Goal: Task Accomplishment & Management: Manage account settings

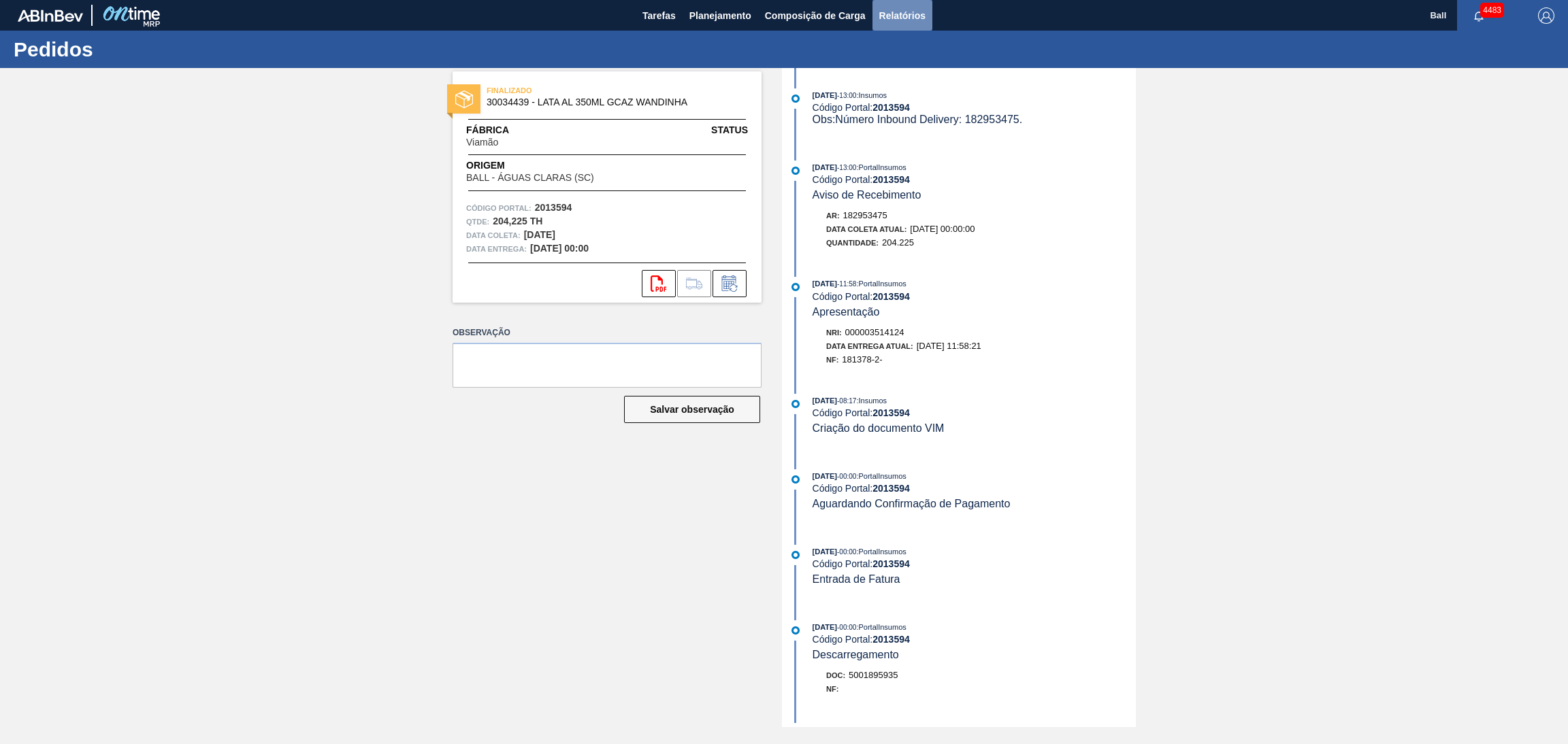
click at [902, 14] on span "Relatórios" at bounding box center [902, 15] width 46 height 16
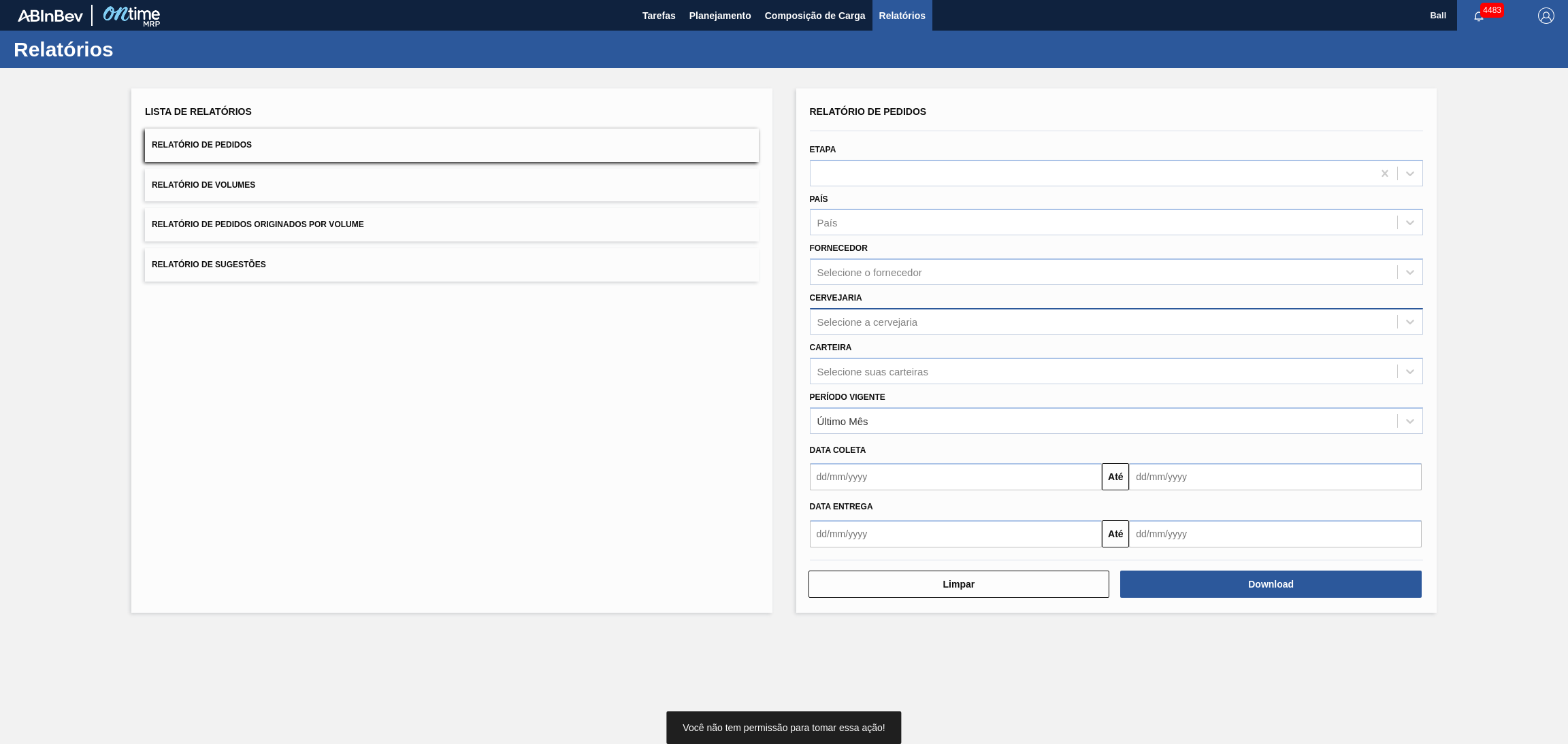
click at [900, 311] on div "Selecione a cervejaria" at bounding box center [1103, 321] width 587 height 20
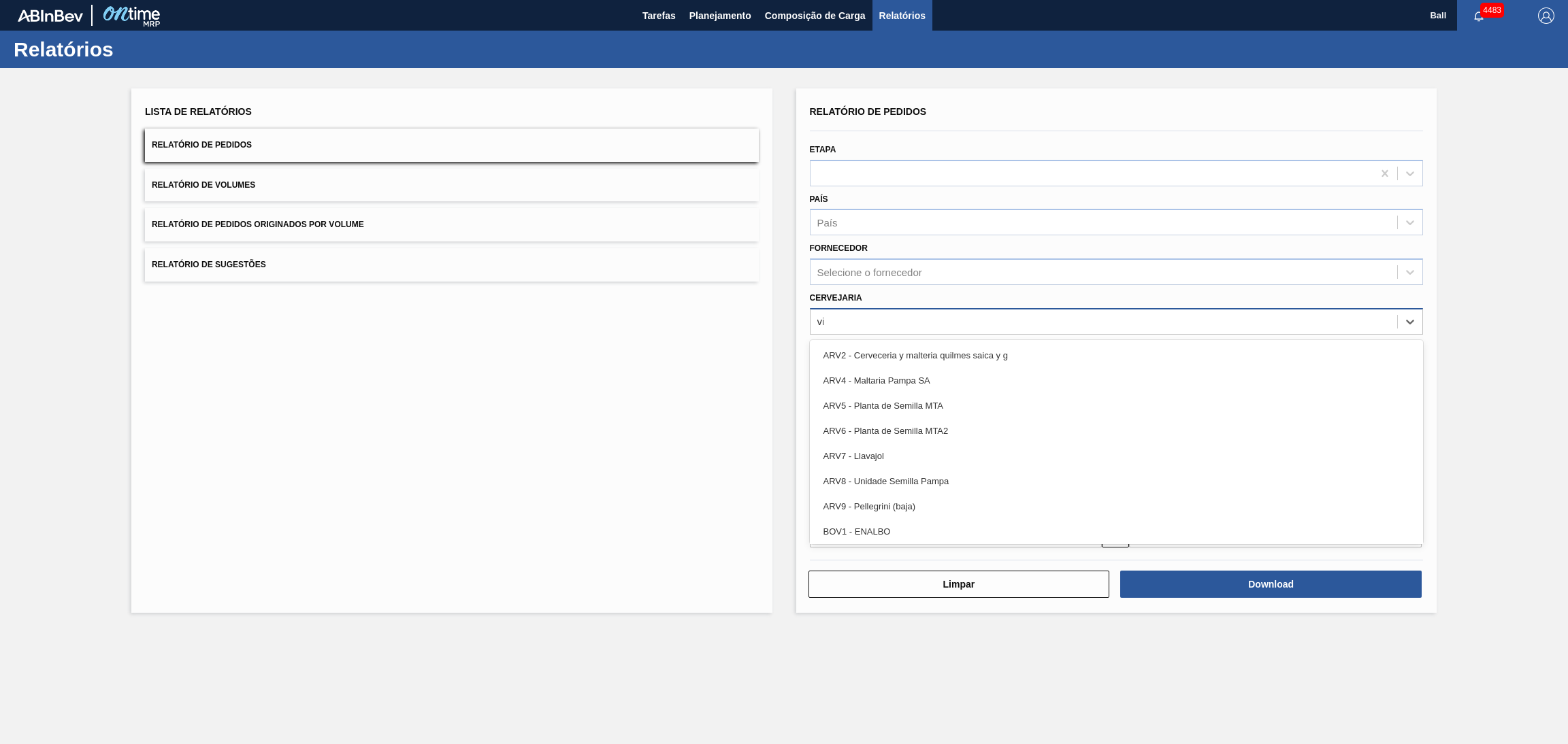
type input "via"
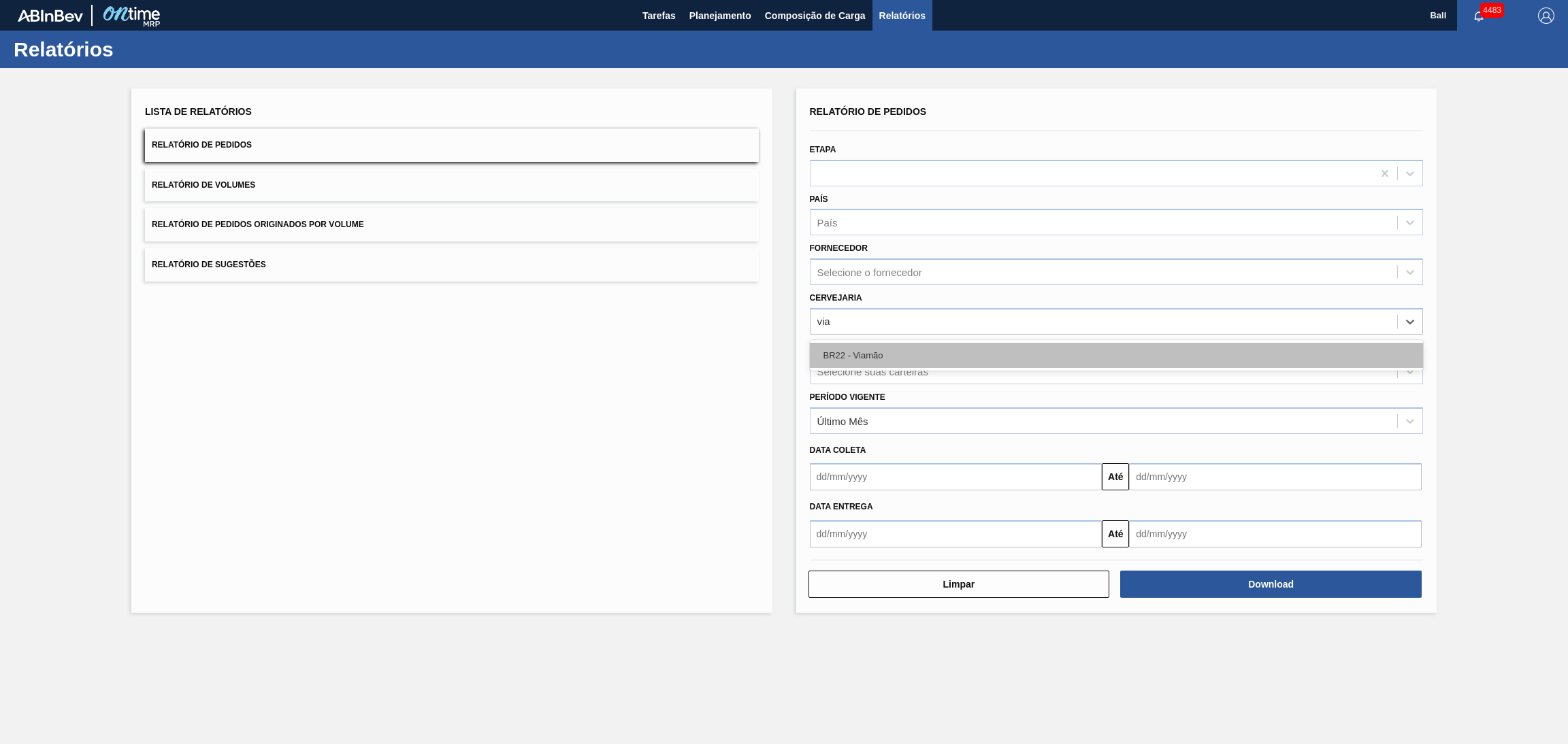
click at [884, 347] on div "BR22 - Viamão" at bounding box center [1116, 355] width 614 height 25
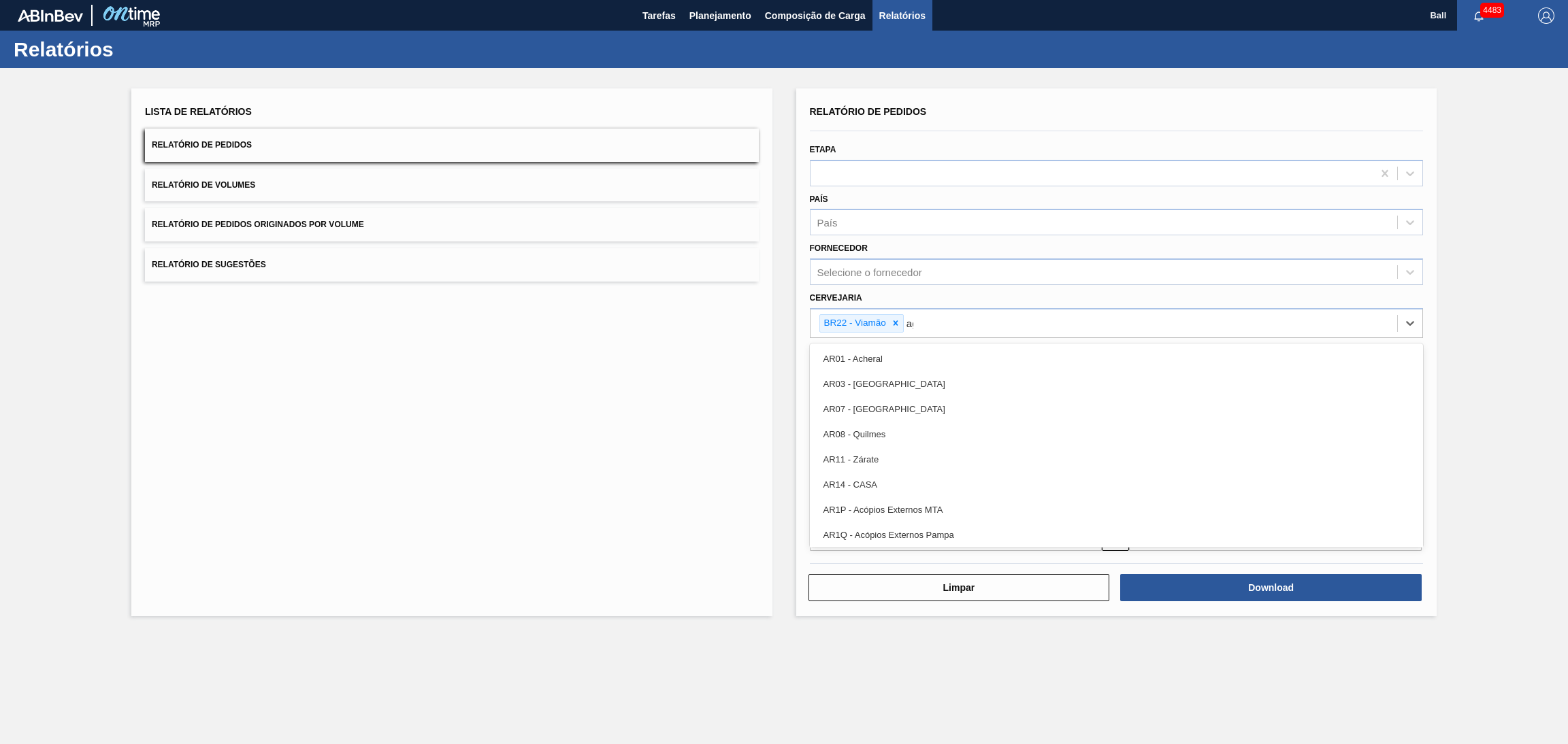
type input "agu"
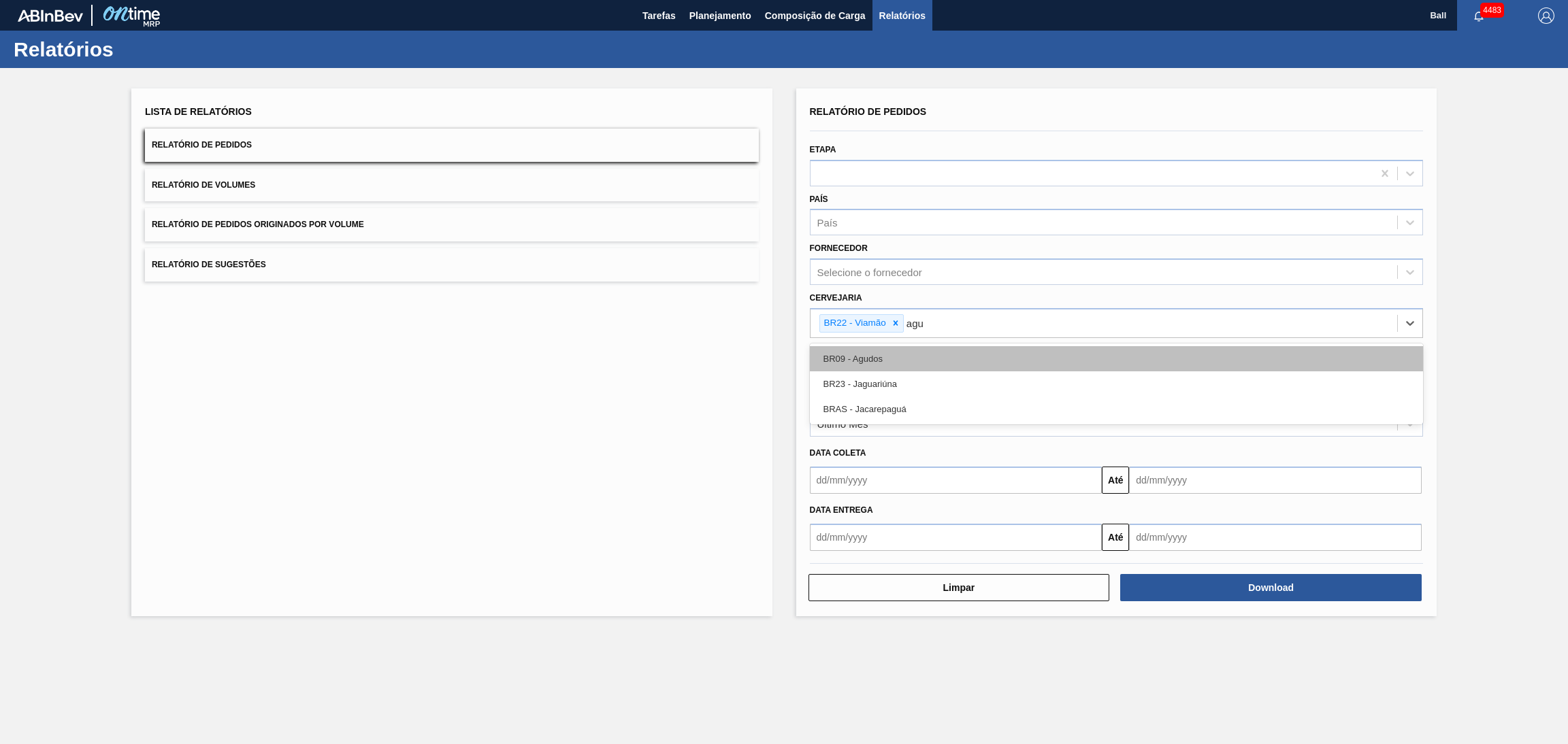
click at [889, 362] on div "BR09 - Agudos" at bounding box center [1116, 359] width 614 height 25
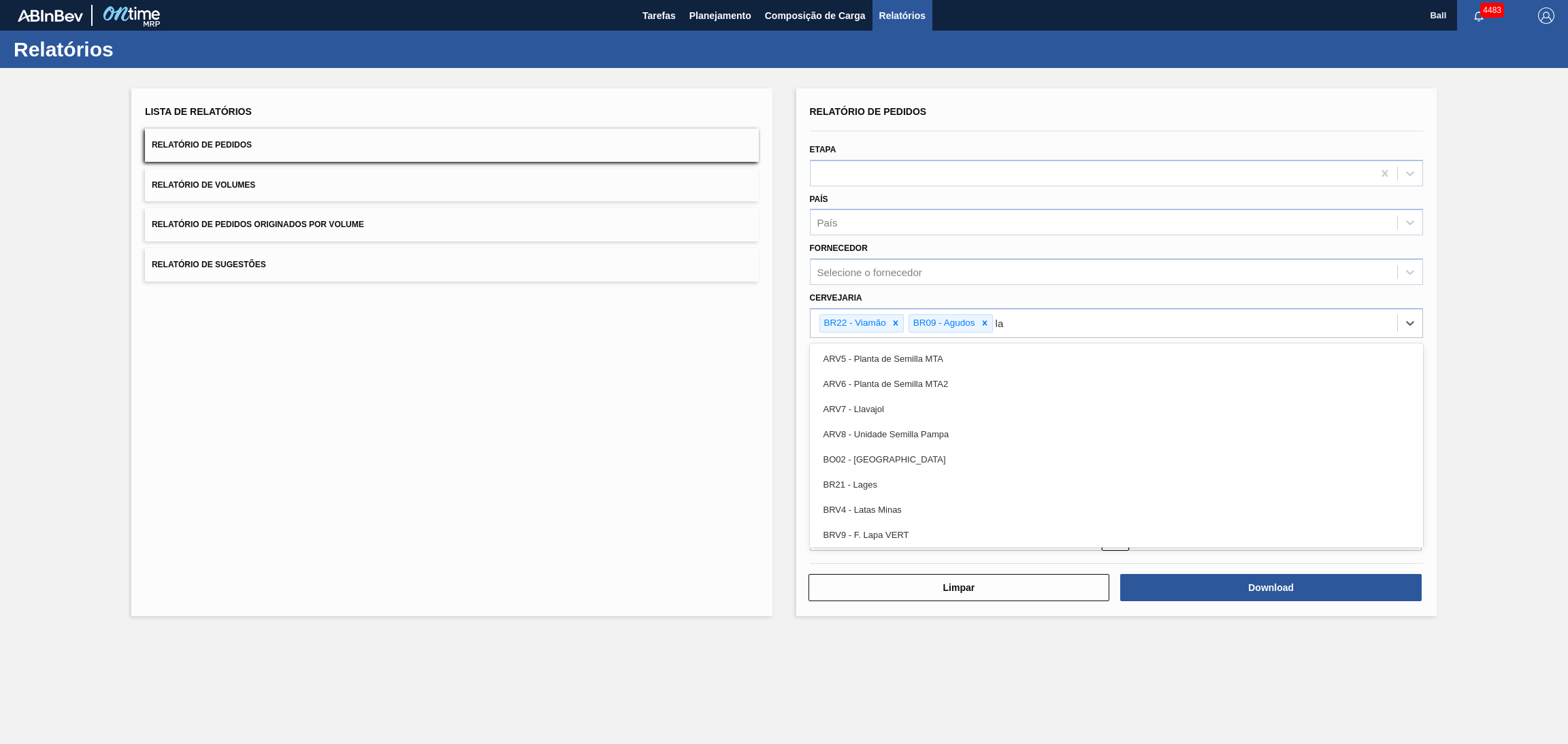
type input "lag"
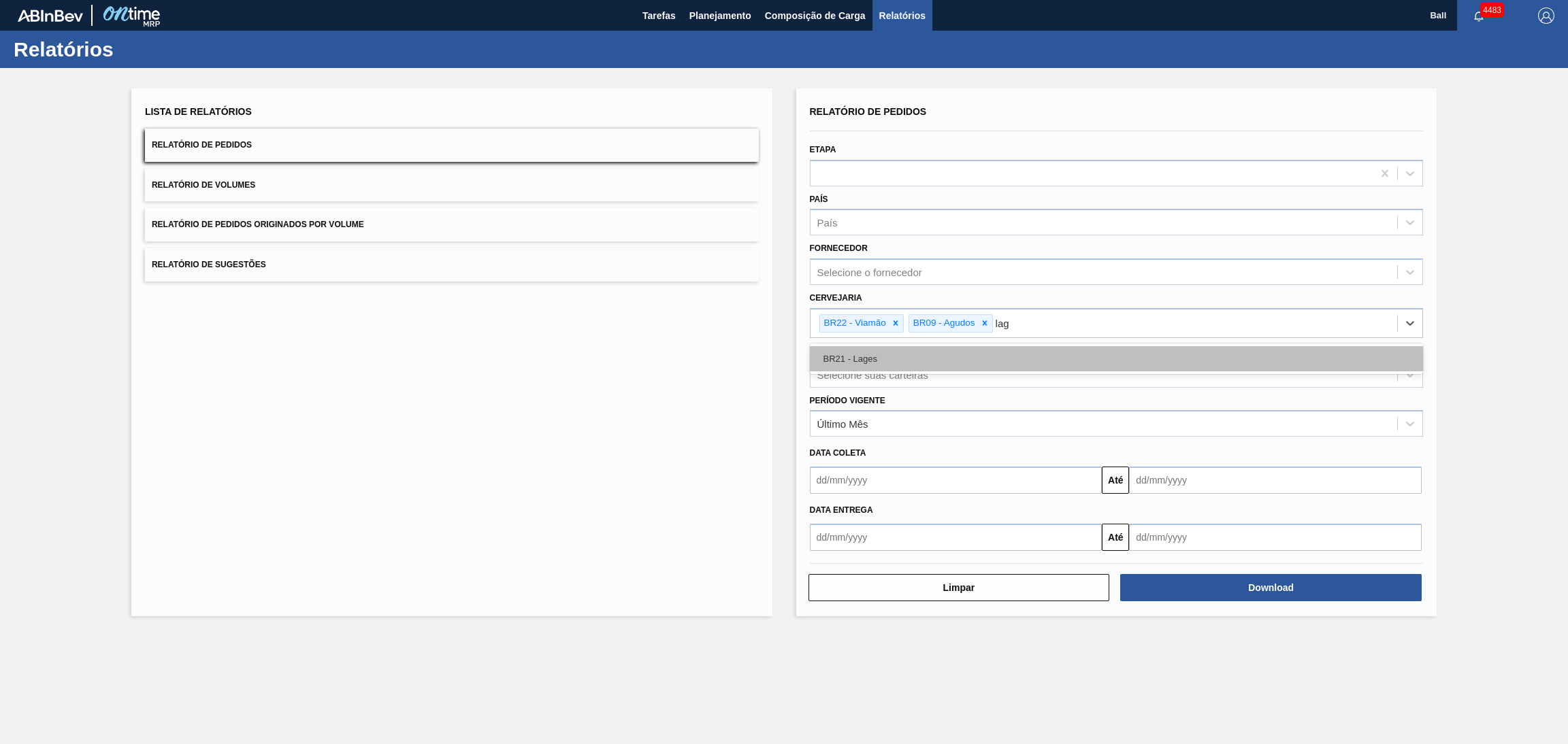
click at [889, 363] on div "BR21 - Lages" at bounding box center [1116, 359] width 614 height 25
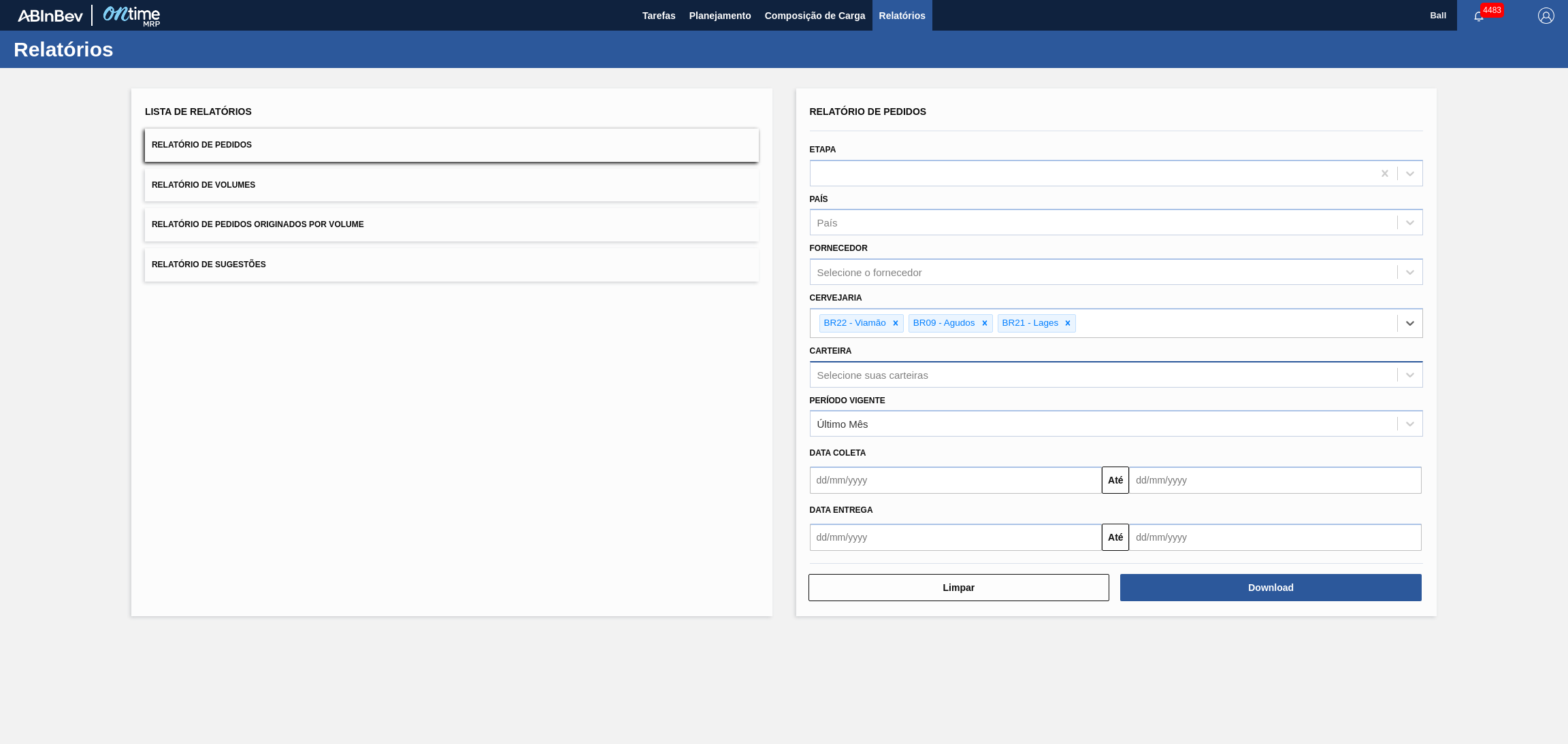
click at [927, 369] on div "Selecione suas carteiras" at bounding box center [873, 374] width 111 height 12
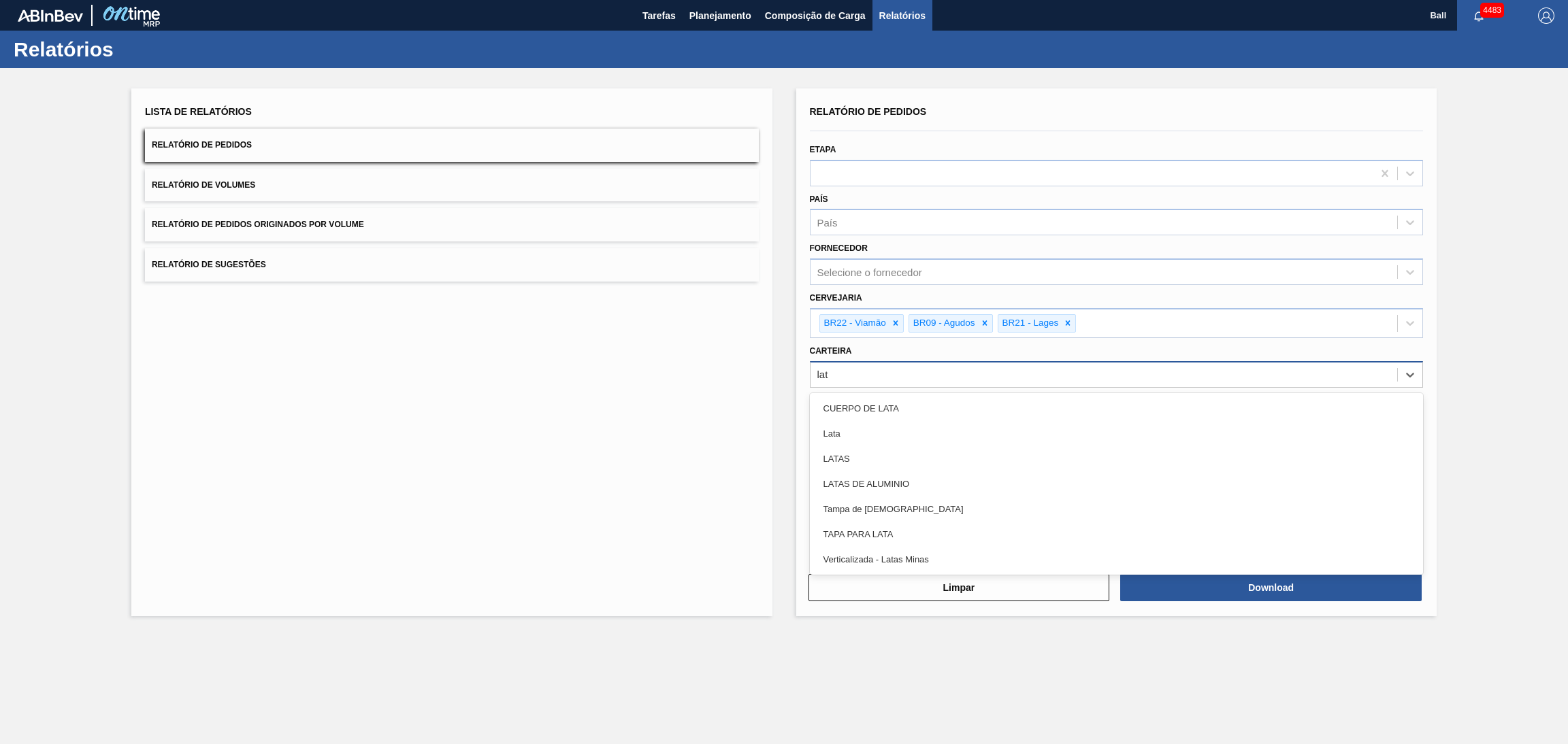
type input "lata"
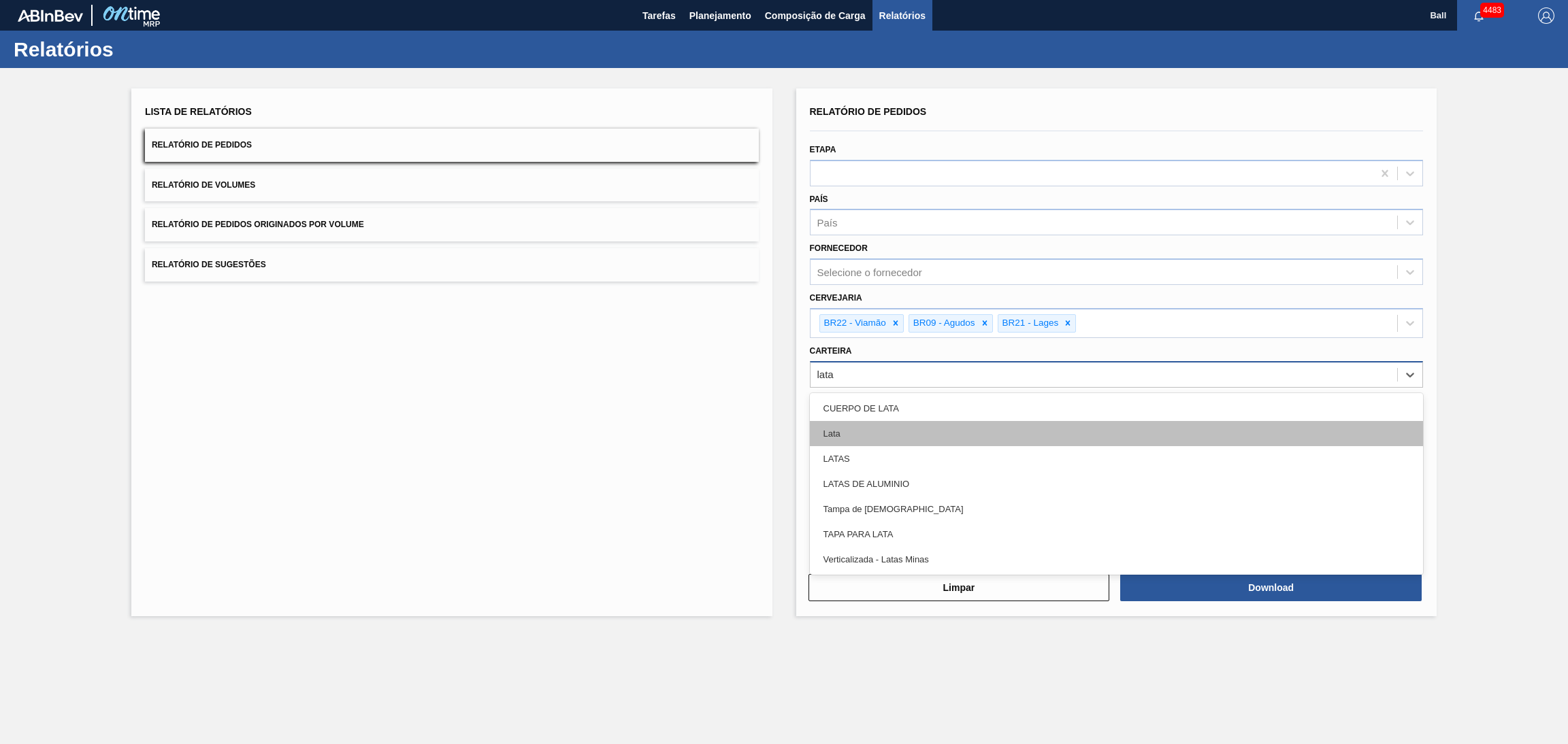
click at [914, 432] on div "Lata" at bounding box center [1116, 434] width 614 height 25
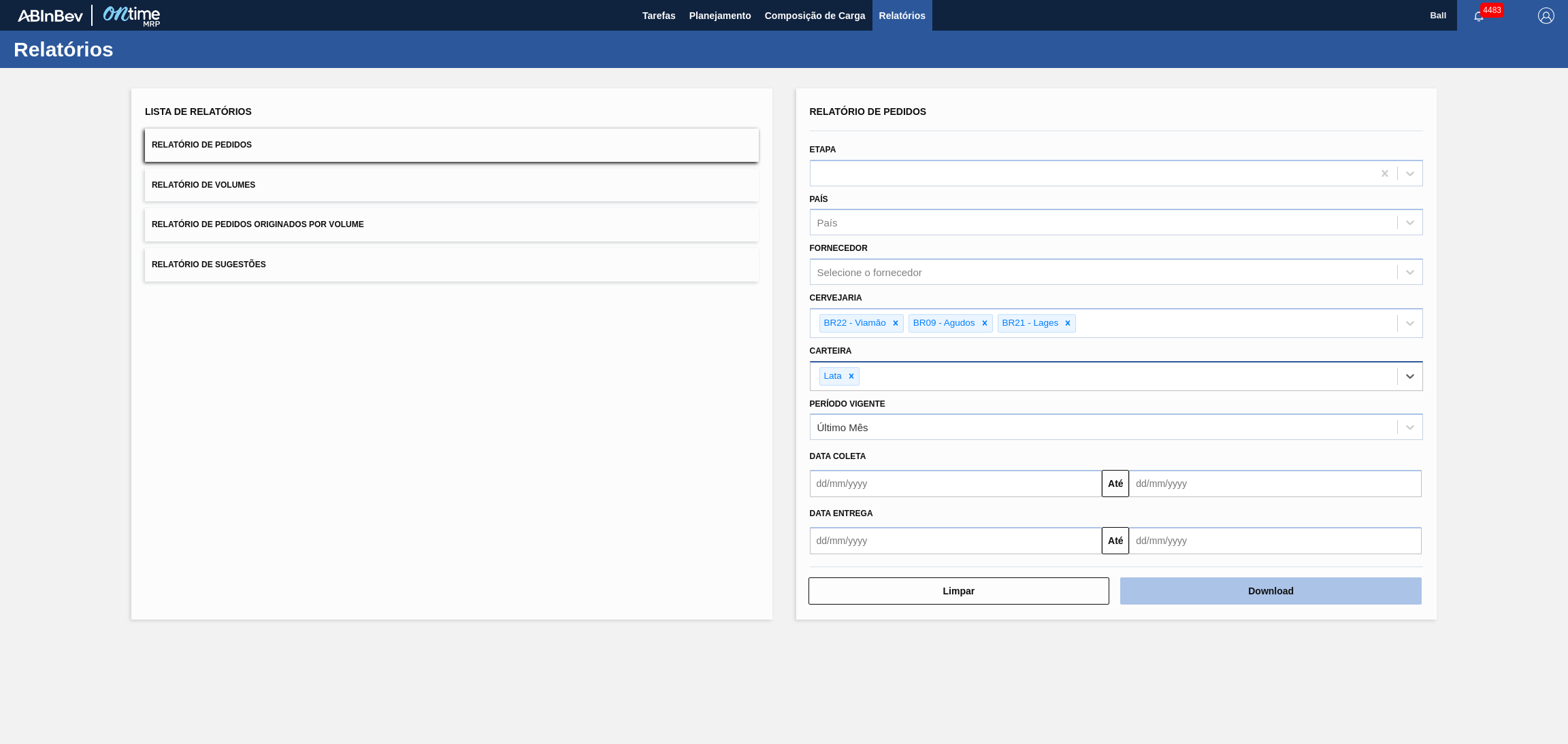
click at [1215, 595] on button "Download" at bounding box center [1271, 591] width 302 height 27
click at [951, 706] on main "Tarefas Planejamento Composição de Carga Relatórios Ball 4483 Marcar todas como…" at bounding box center [784, 372] width 1568 height 744
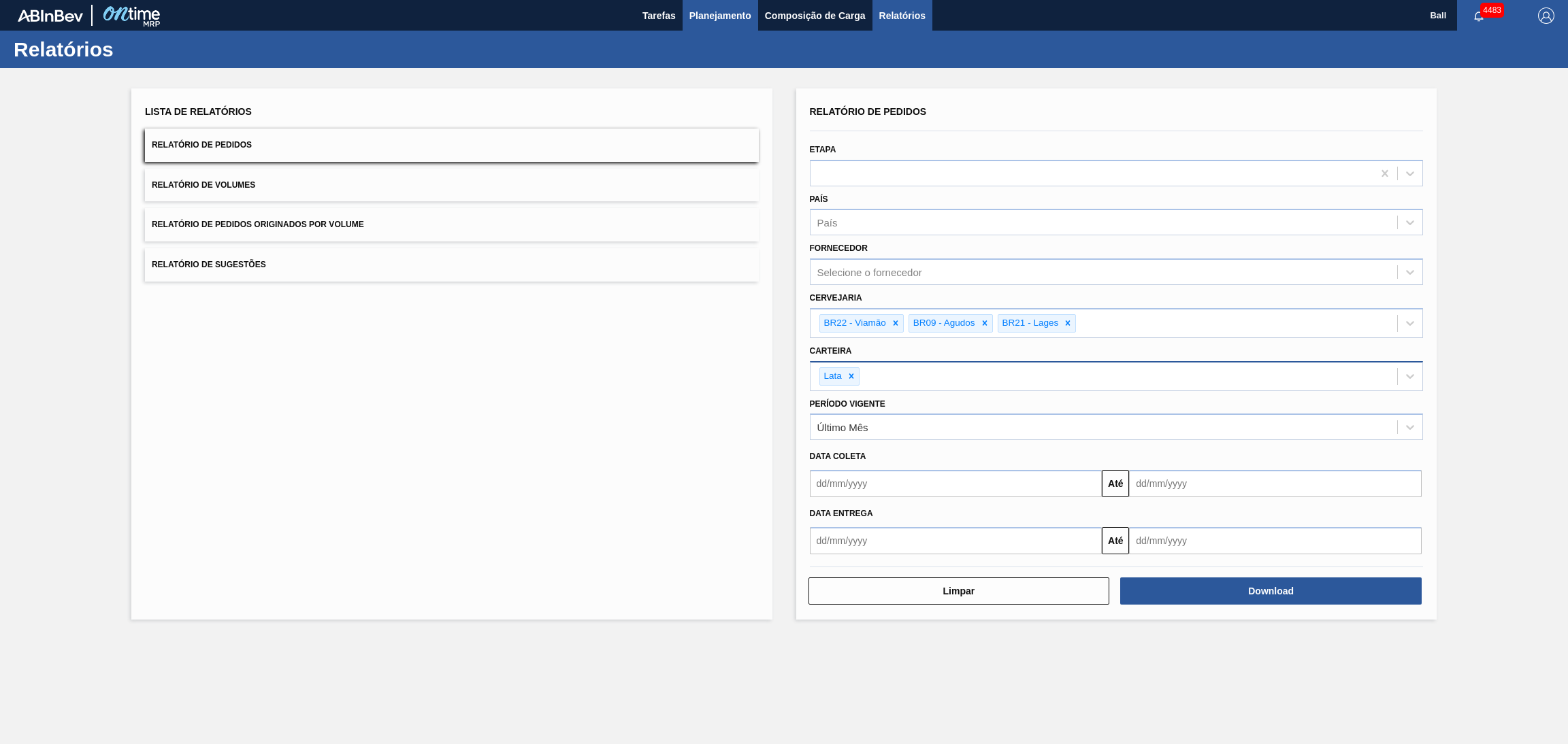
click at [718, 6] on button "Planejamento" at bounding box center [720, 15] width 76 height 31
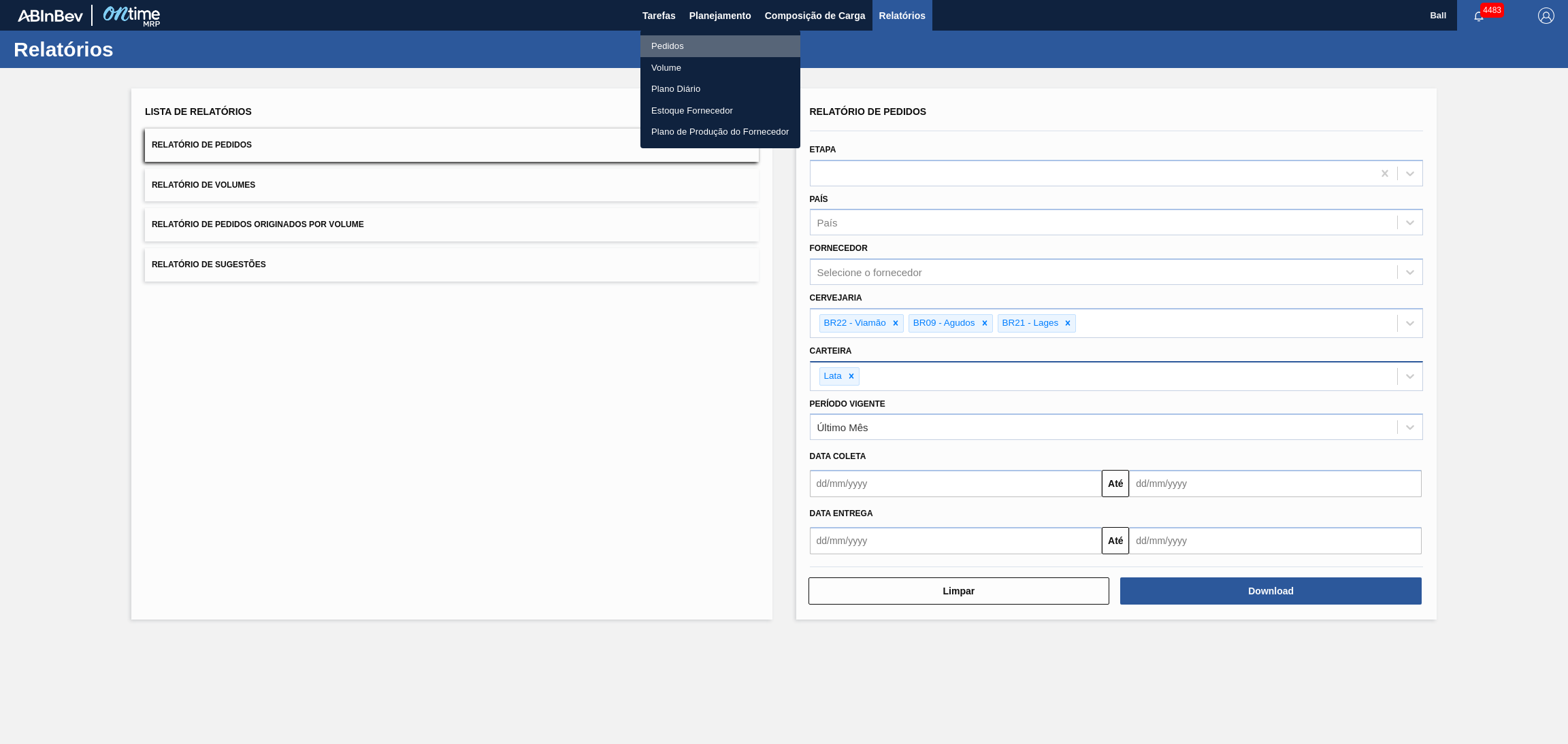
click at [716, 48] on li "Pedidos" at bounding box center [720, 46] width 160 height 22
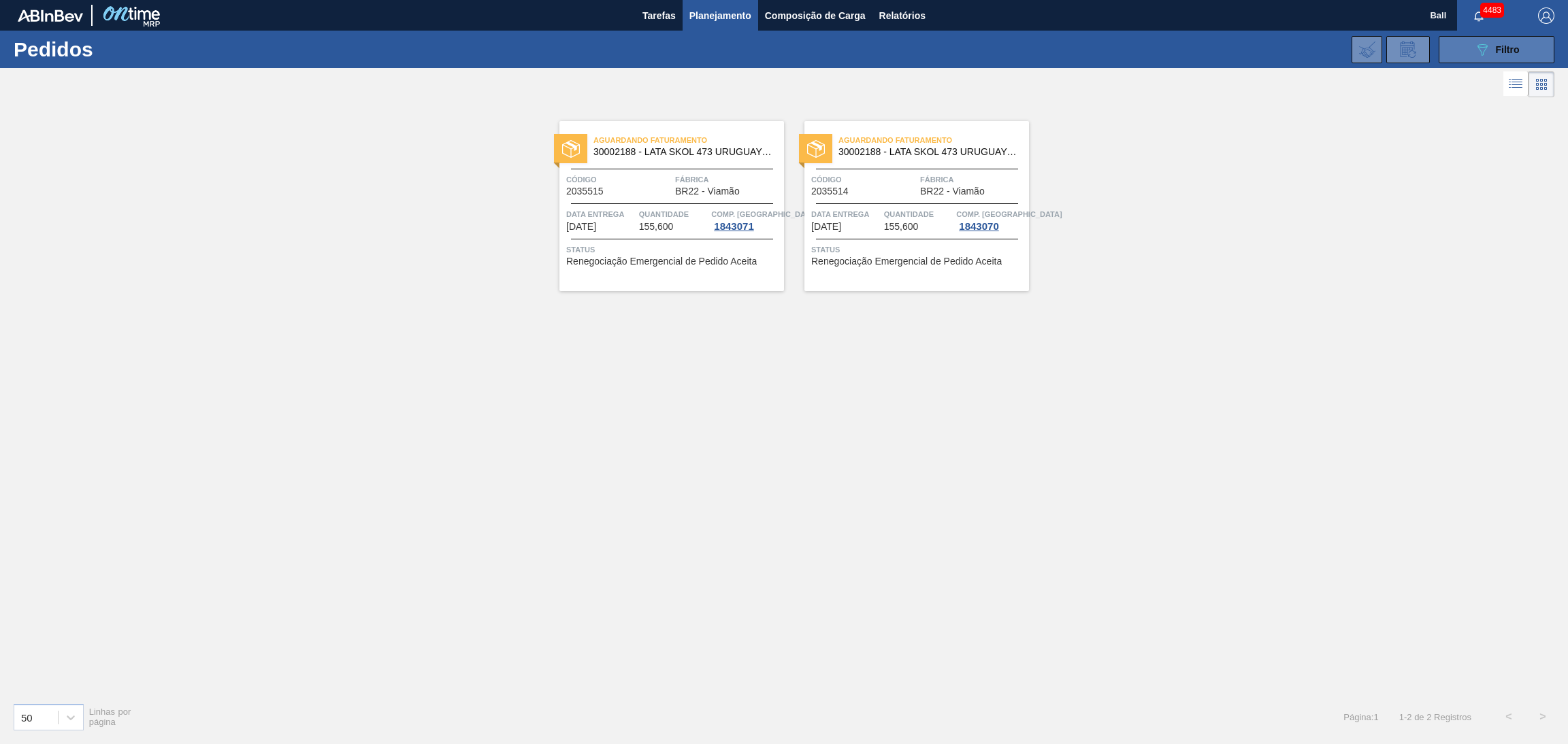
click at [1468, 58] on button "089F7B8B-B2A5-4AFE-B5C0-19BA573D28AC Filtro" at bounding box center [1496, 50] width 115 height 27
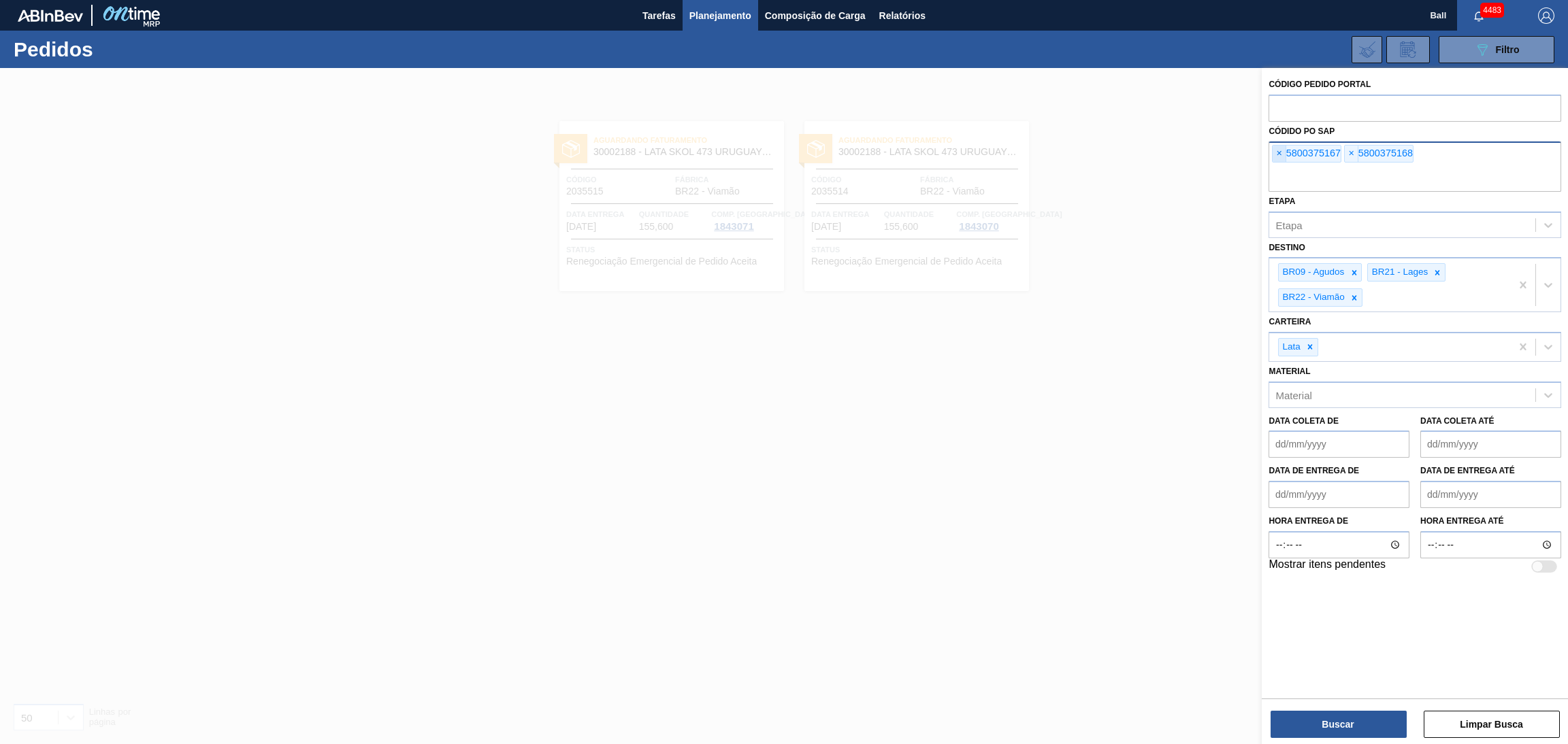
click at [1284, 152] on span "×" at bounding box center [1279, 153] width 13 height 16
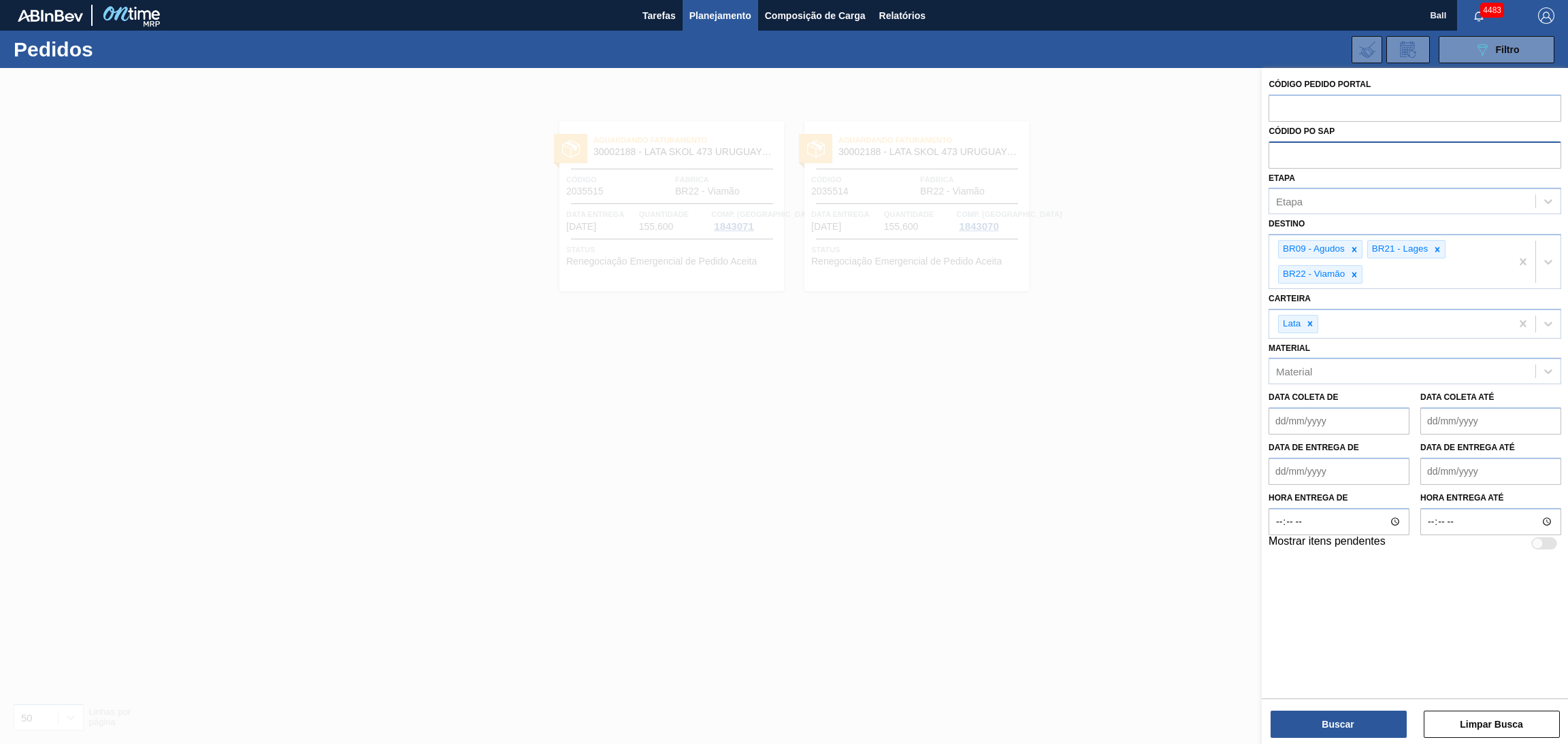
paste input "text"
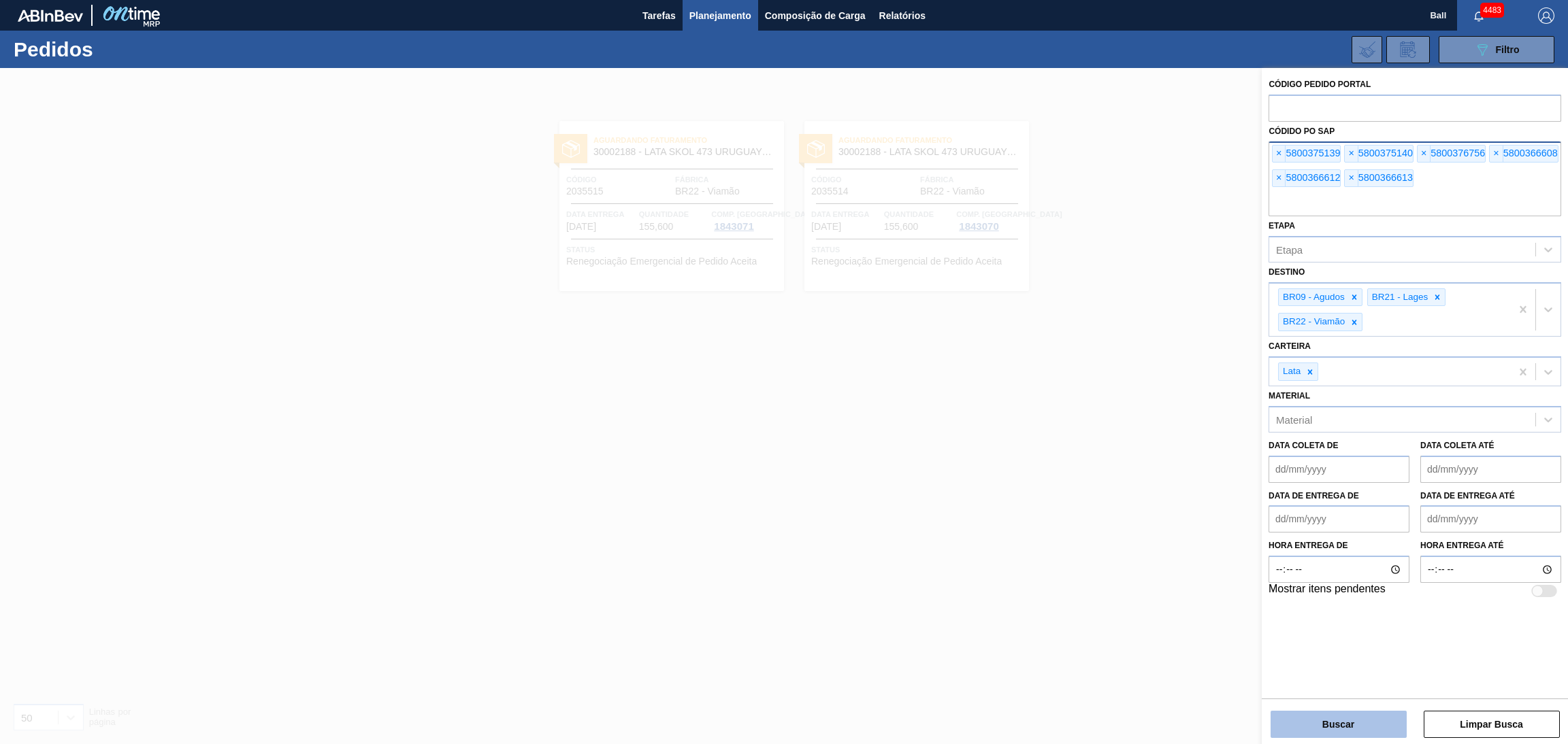
click at [1301, 713] on button "Buscar" at bounding box center [1339, 724] width 136 height 27
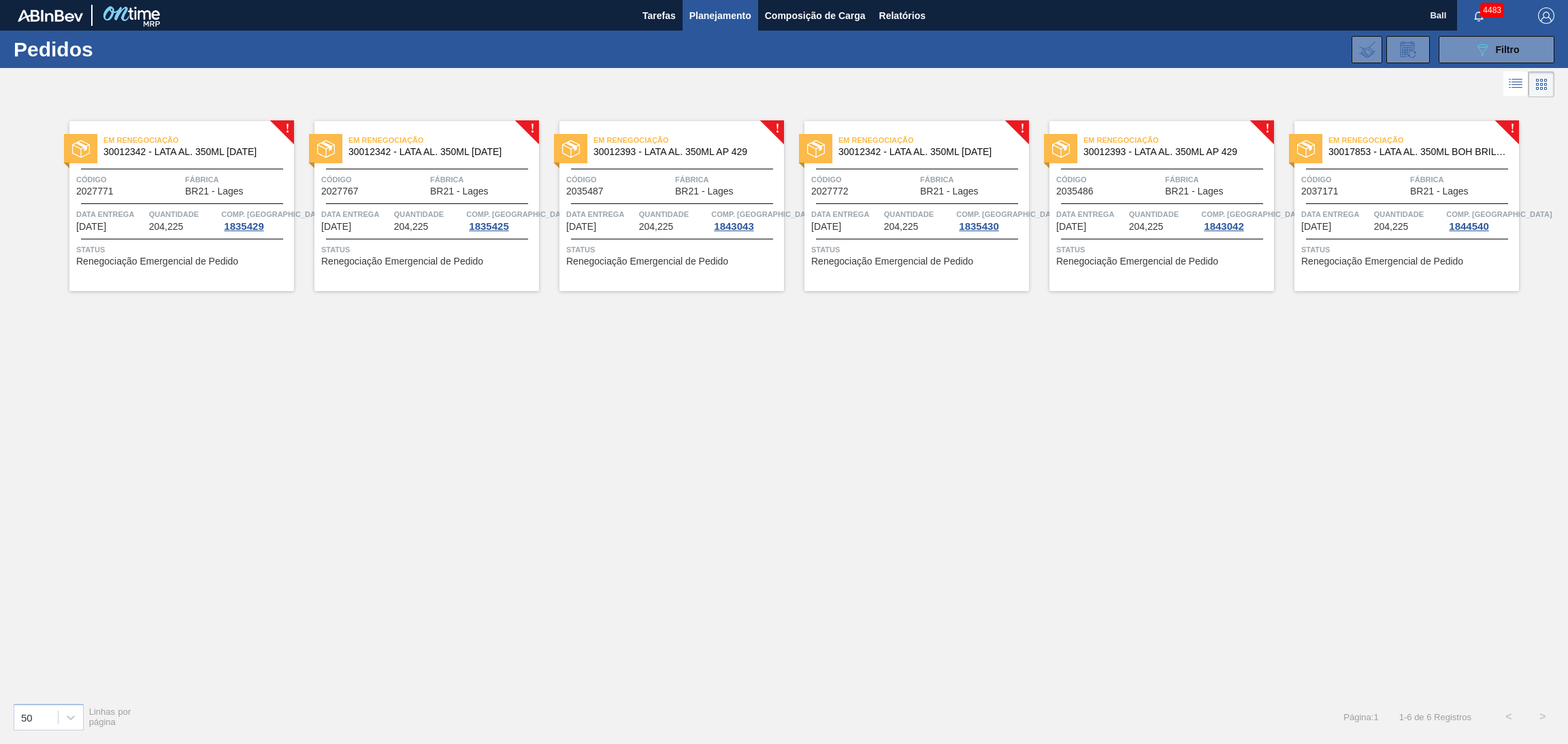
click at [166, 218] on span "Quantidade" at bounding box center [183, 214] width 69 height 13
click at [418, 235] on div "Em renegociação 30012342 - LATA AL. 350ML BC 429 Código 2027767 Fábrica BR21 - …" at bounding box center [426, 206] width 225 height 170
drag, startPoint x: 667, startPoint y: 212, endPoint x: 763, endPoint y: 372, distance: 186.6
click at [667, 212] on span "Quantidade" at bounding box center [673, 214] width 69 height 13
click at [896, 229] on span "204,225" at bounding box center [901, 227] width 35 height 10
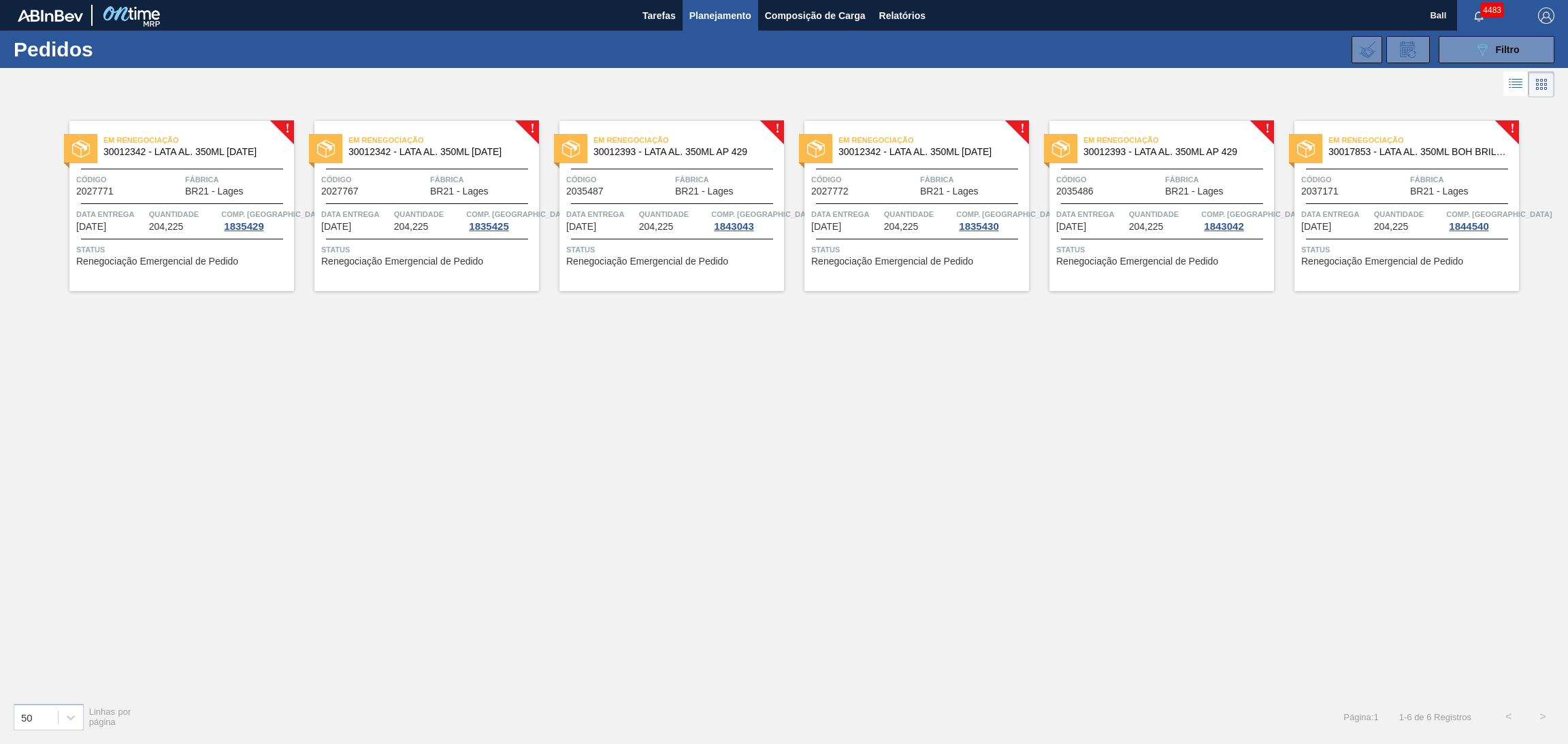
click at [1125, 222] on div "Data entrega 27/09/2025 Quantidade 204,225 Comp. Carga 1843042" at bounding box center [1161, 220] width 225 height 24
click at [1362, 228] on div "Data entrega 27/09/2025" at bounding box center [1335, 220] width 69 height 24
click at [159, 214] on span "Quantidade" at bounding box center [183, 214] width 69 height 13
click at [417, 213] on span "Quantidade" at bounding box center [428, 214] width 69 height 13
click at [639, 204] on div at bounding box center [672, 203] width 202 height 1
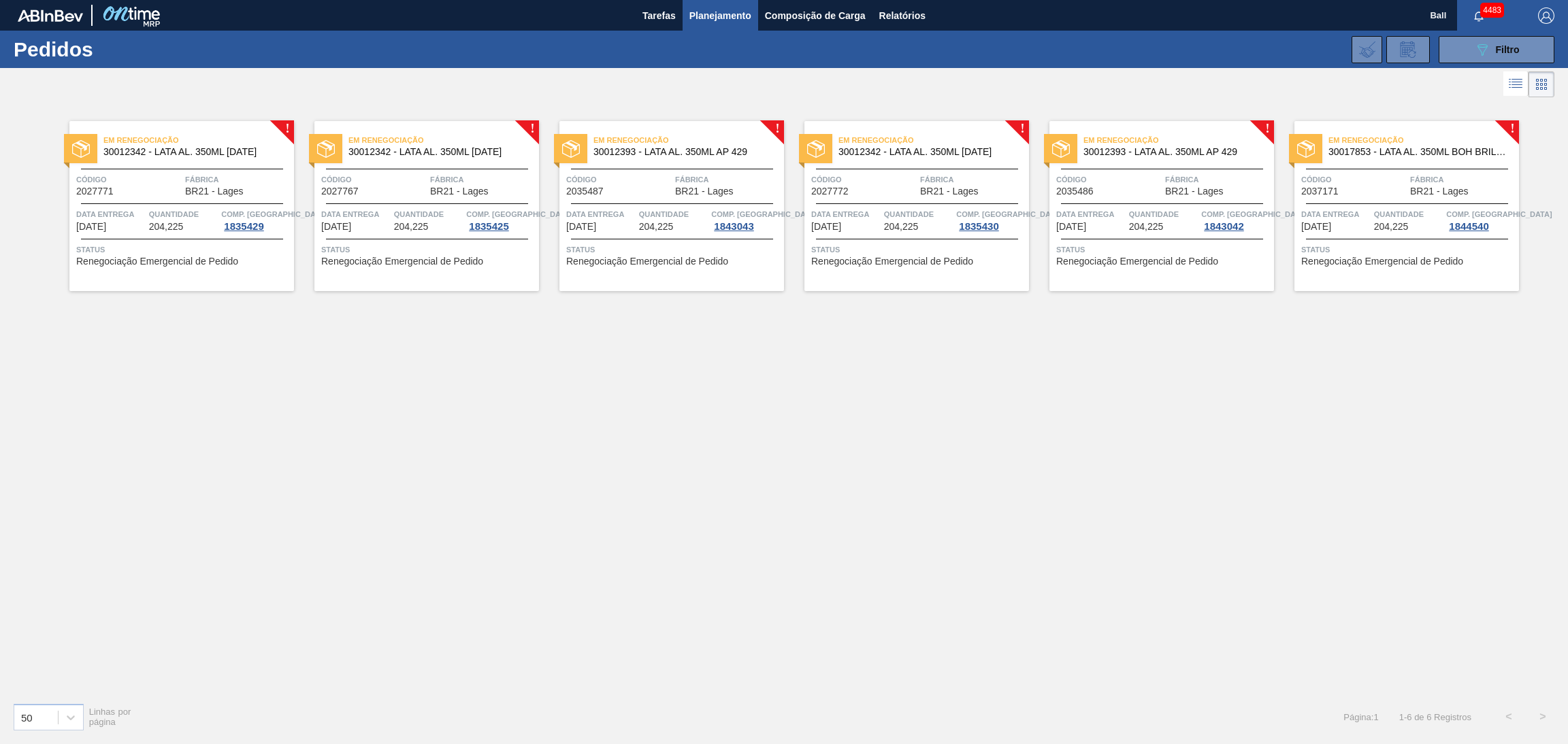
click at [904, 238] on div at bounding box center [917, 238] width 202 height 1
click at [1166, 230] on div "Quantidade 204,225" at bounding box center [1163, 220] width 69 height 24
click at [1426, 232] on div "Quantidade 204,225" at bounding box center [1408, 220] width 69 height 24
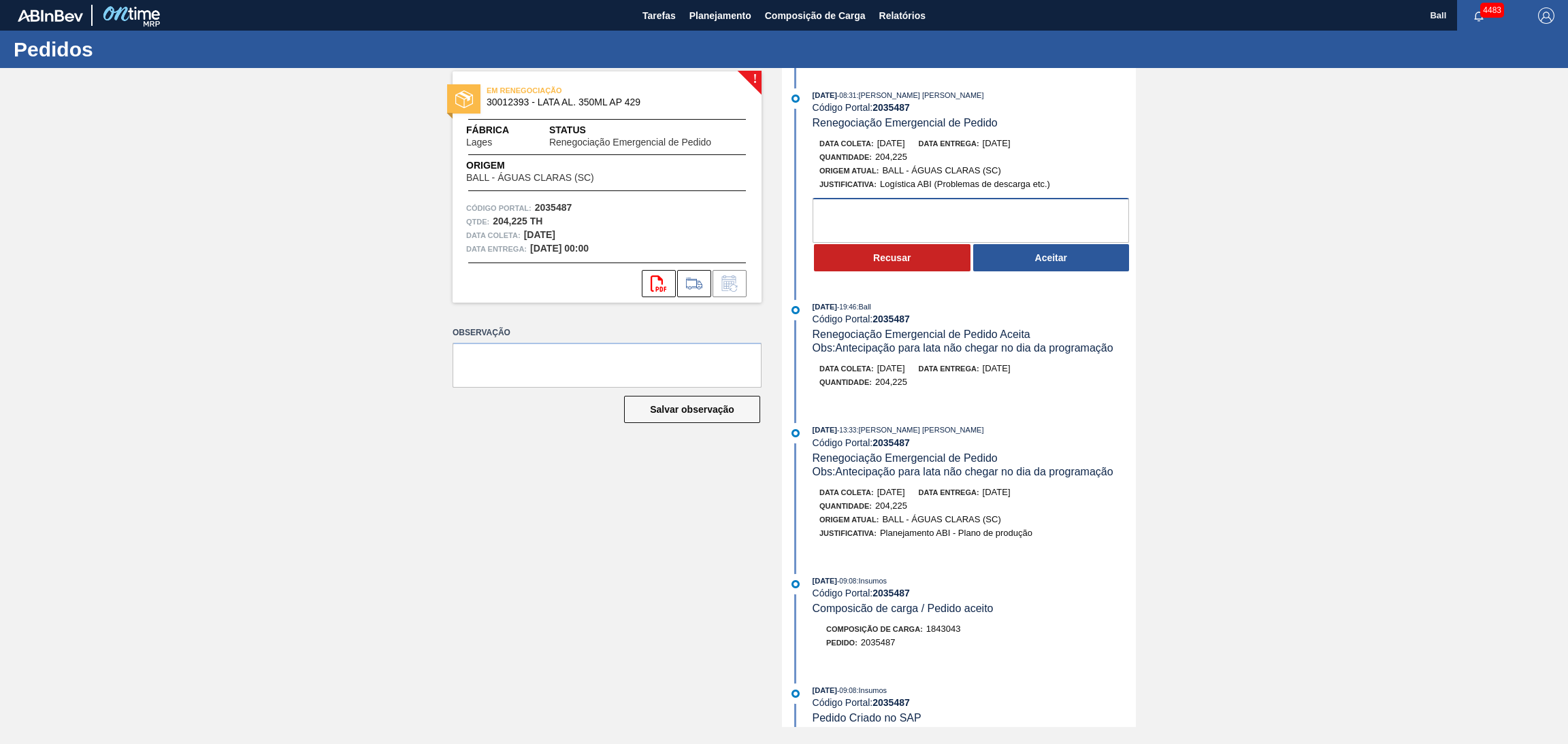
click at [920, 208] on textarea at bounding box center [970, 220] width 316 height 45
type textarea "OK"
drag, startPoint x: 996, startPoint y: 254, endPoint x: 977, endPoint y: 218, distance: 40.7
click at [998, 255] on button "Aceitar" at bounding box center [1052, 257] width 157 height 27
click at [958, 222] on textarea at bounding box center [970, 220] width 316 height 45
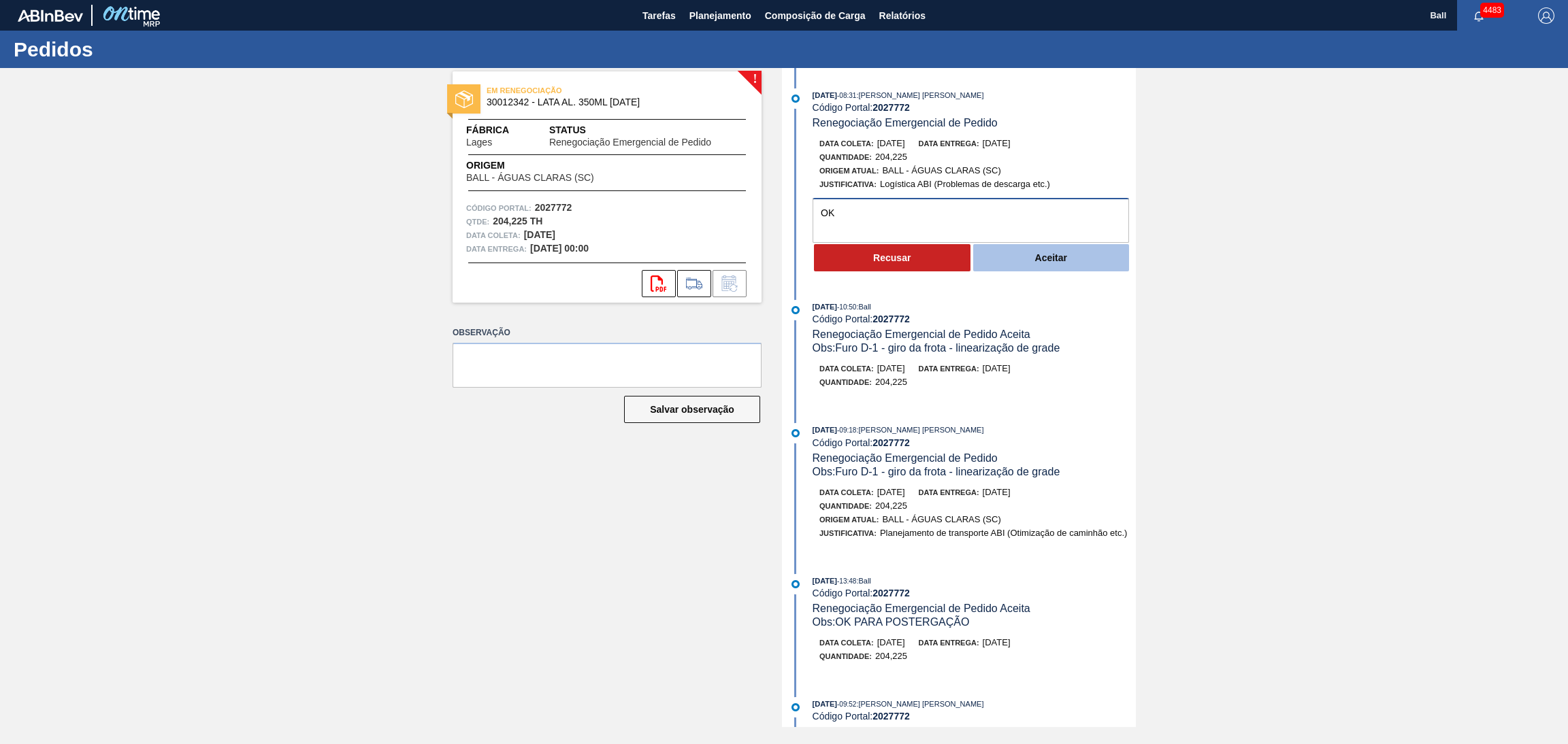
type textarea "OK"
click at [1026, 257] on button "Aceitar" at bounding box center [1052, 257] width 157 height 27
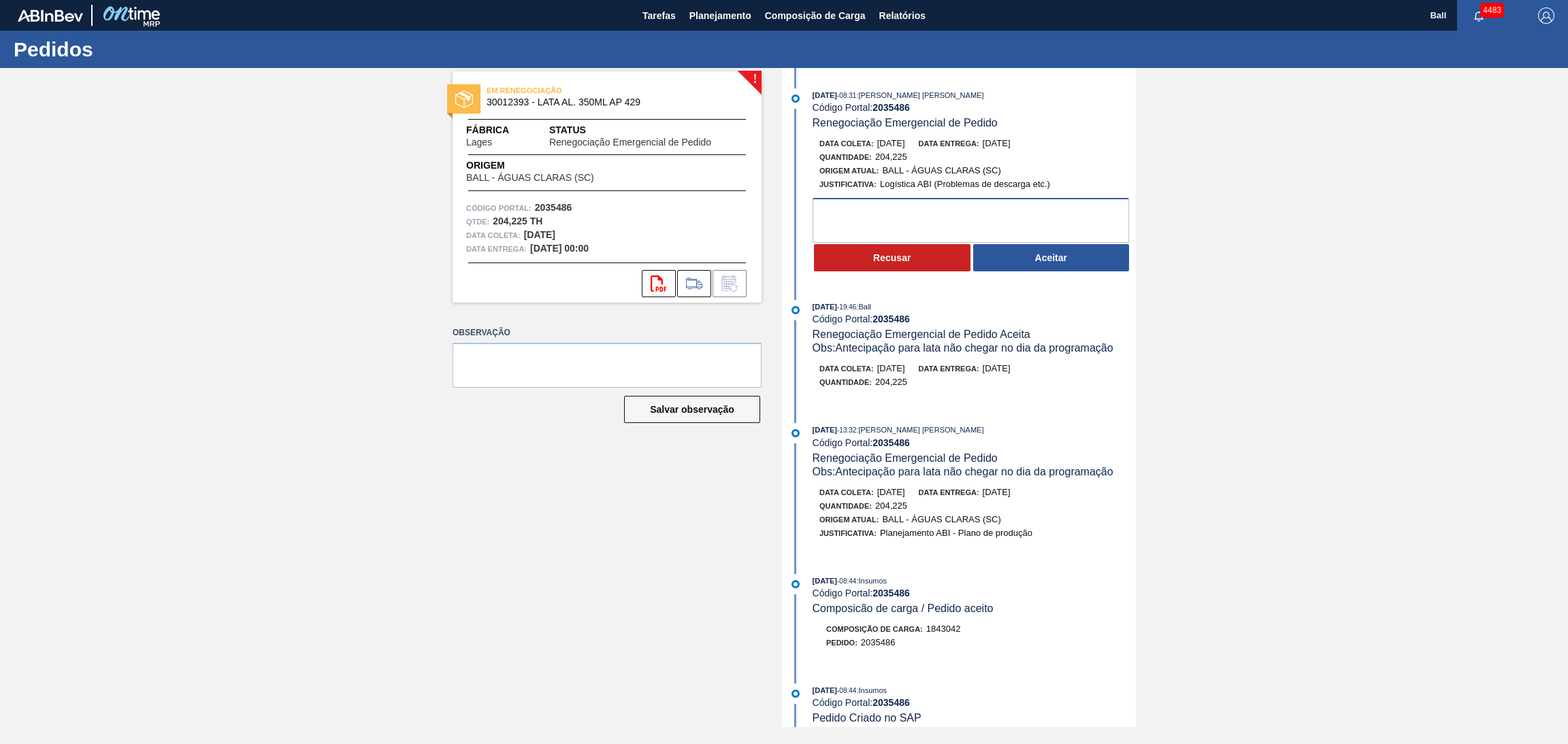
click at [1026, 210] on textarea at bounding box center [970, 220] width 316 height 45
type textarea "OK"
click at [1045, 259] on button "Aceitar" at bounding box center [1052, 257] width 157 height 27
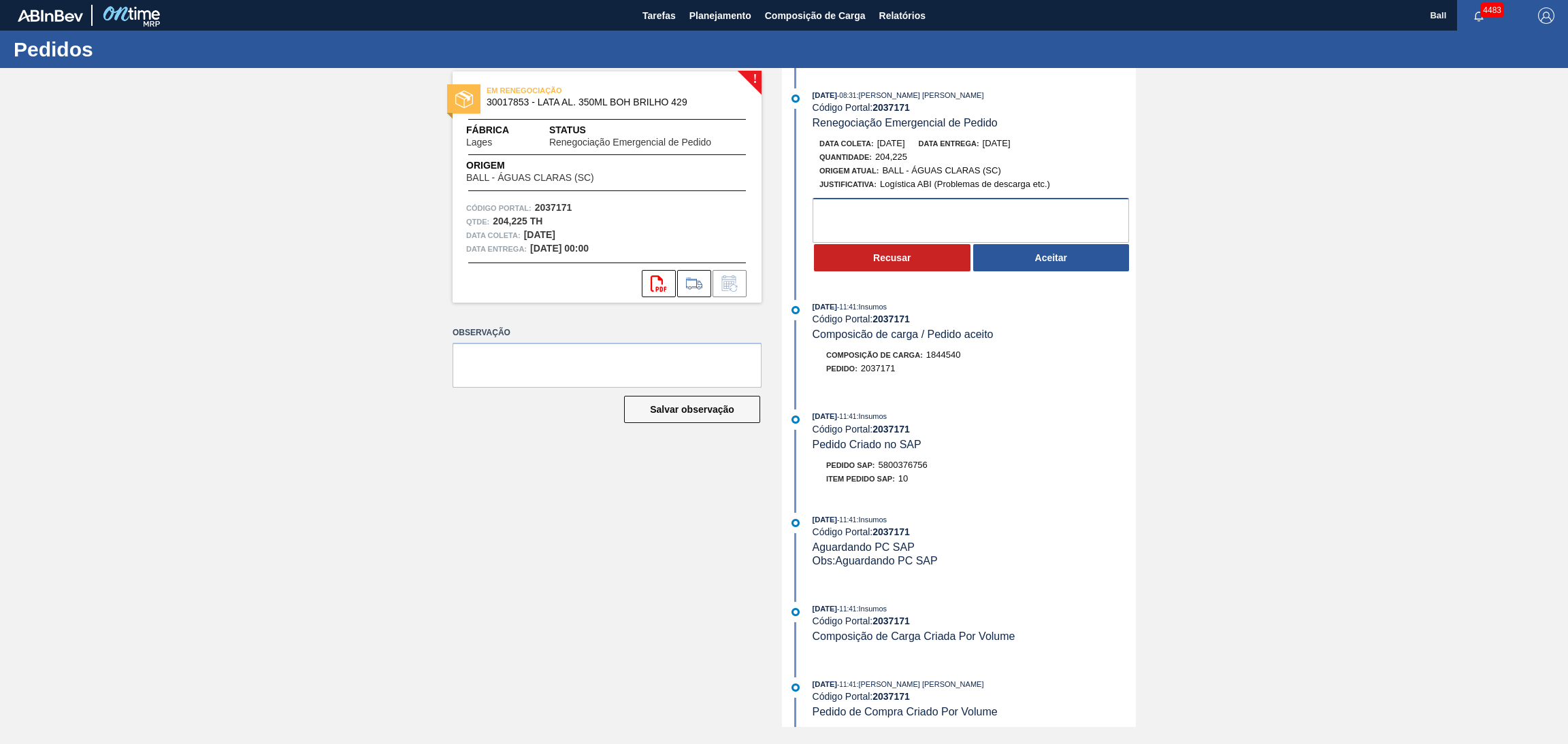
click at [1045, 234] on textarea at bounding box center [970, 220] width 316 height 45
type textarea "OK"
click at [1052, 259] on button "Aceitar" at bounding box center [1052, 257] width 157 height 27
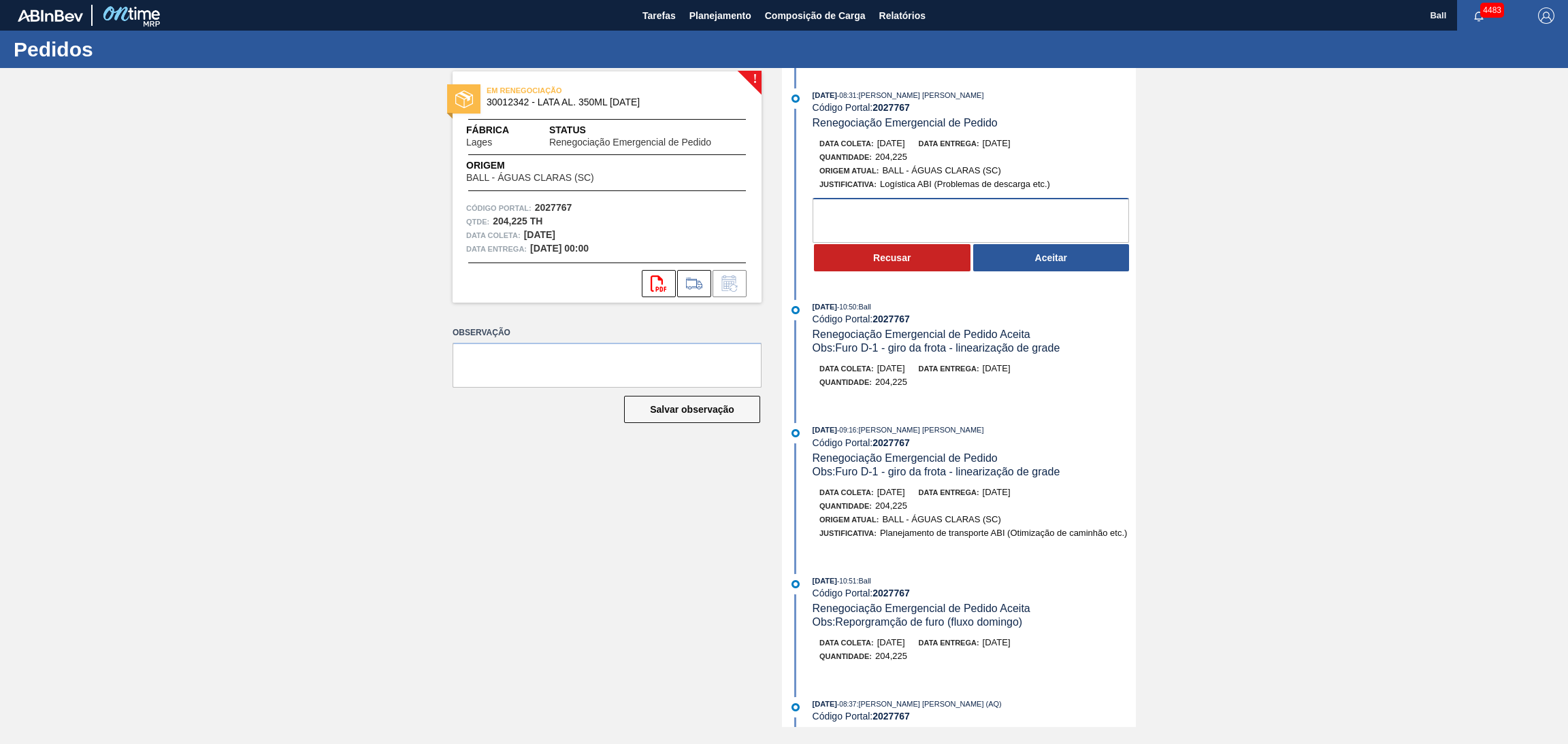
click at [905, 224] on textarea at bounding box center [970, 220] width 316 height 45
type textarea "OK"
click at [1022, 265] on button "Aceitar" at bounding box center [1052, 257] width 157 height 27
click at [922, 229] on textarea at bounding box center [970, 220] width 316 height 45
type textarea "OK"
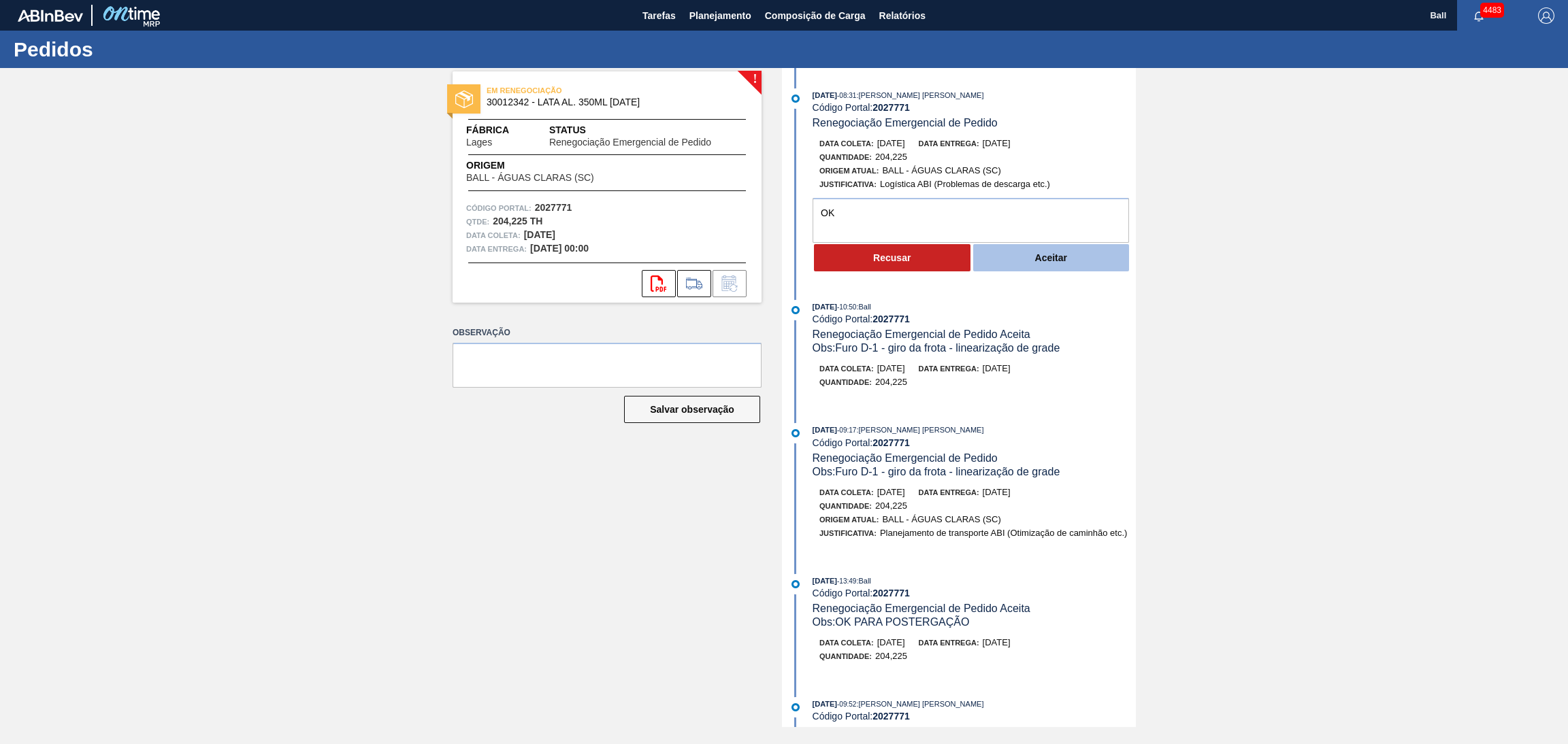
click at [1026, 264] on button "Aceitar" at bounding box center [1052, 257] width 157 height 27
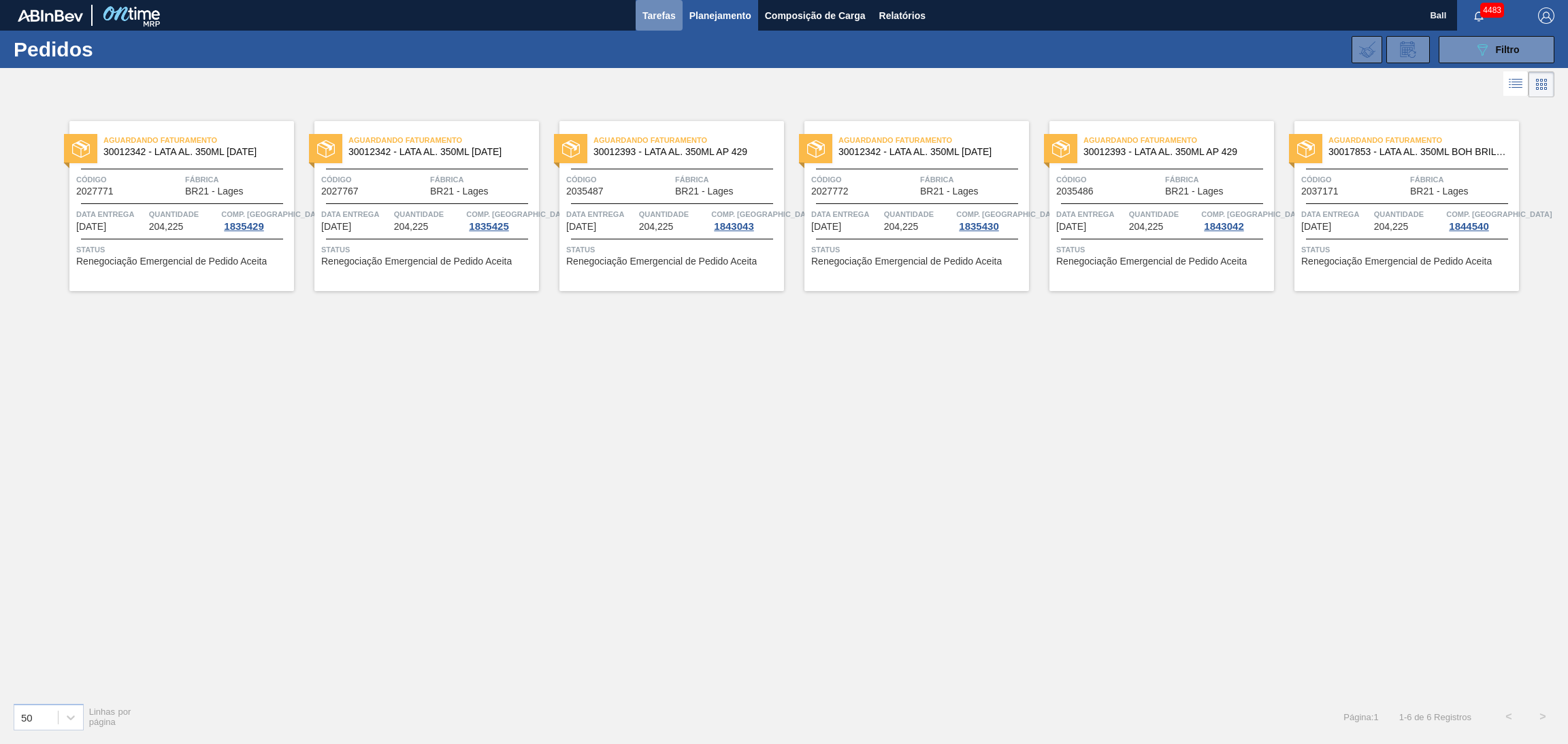
click at [656, 13] on span "Tarefas" at bounding box center [659, 15] width 34 height 16
